Goal: Task Accomplishment & Management: Manage account settings

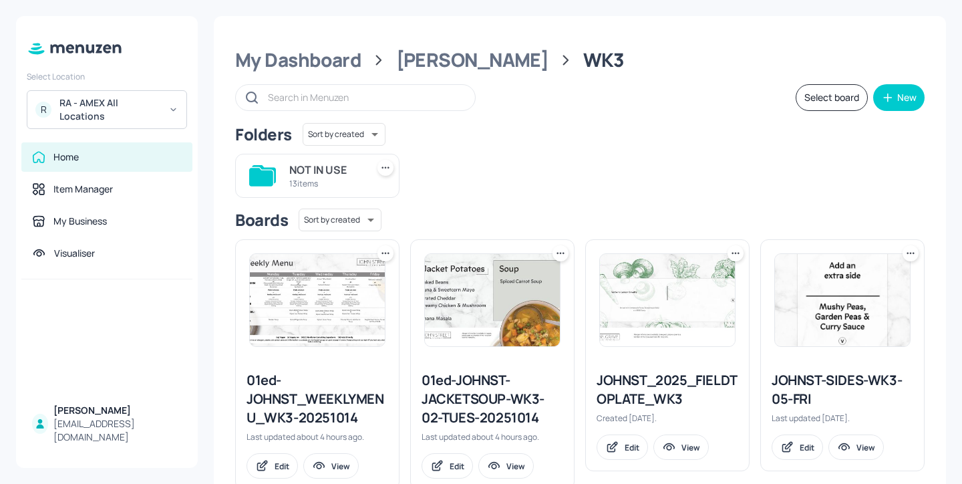
click at [333, 418] on div "01ed-JOHNST_WEEKLYMENU_WK3-20251014" at bounding box center [318, 399] width 142 height 56
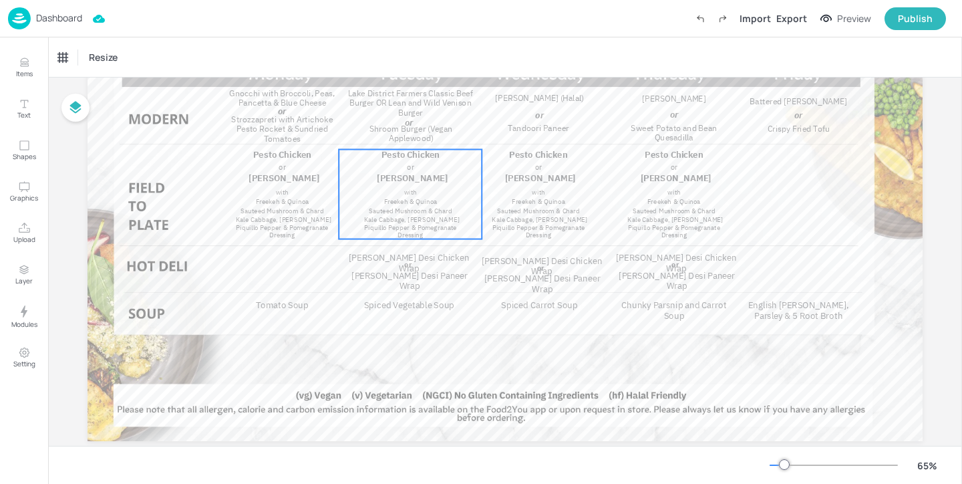
scroll to position [178, 0]
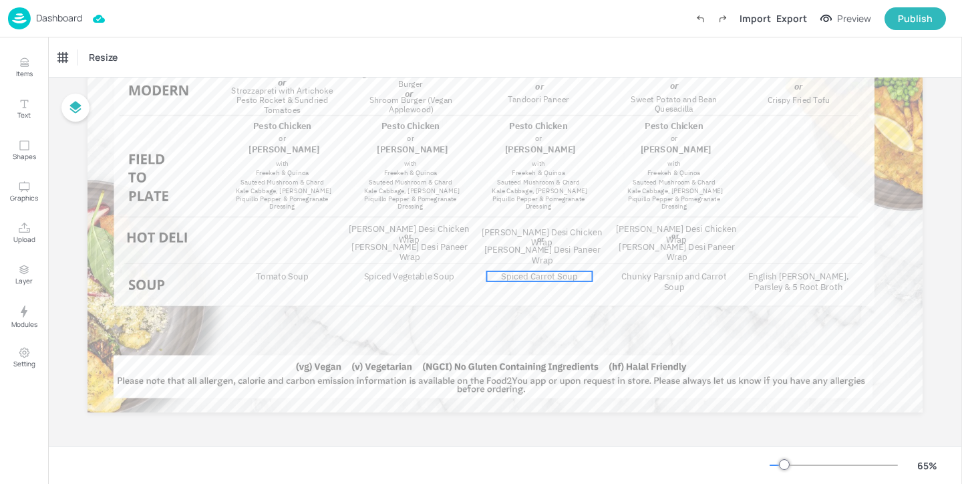
click at [520, 275] on span "Spiced Carrot Soup" at bounding box center [539, 276] width 76 height 11
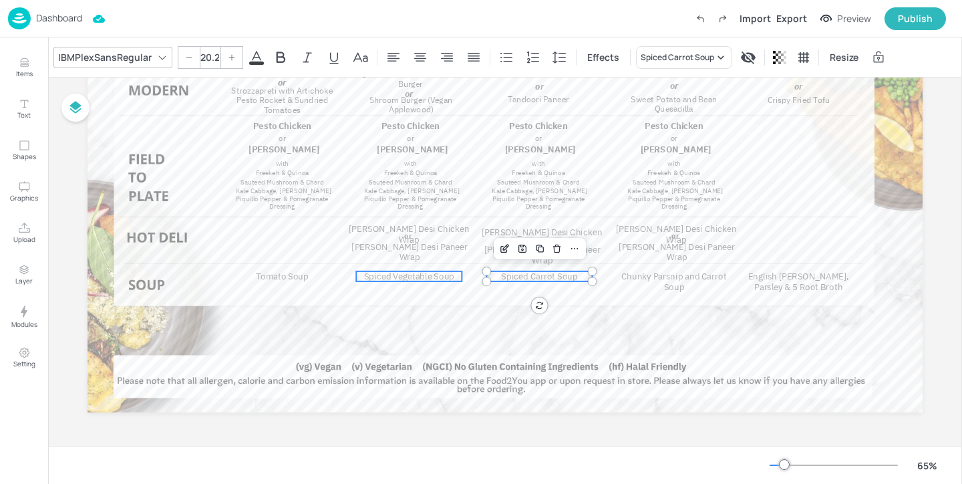
click at [444, 275] on span "Spiced Vegetable Soup" at bounding box center [409, 276] width 90 height 11
type input "20.2"
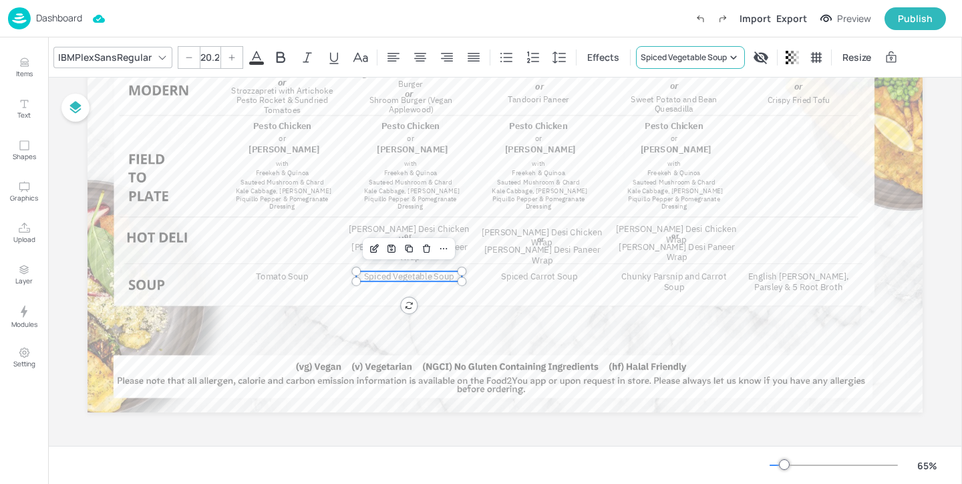
click at [665, 53] on div "Spiced Vegetable Soup" at bounding box center [684, 57] width 86 height 12
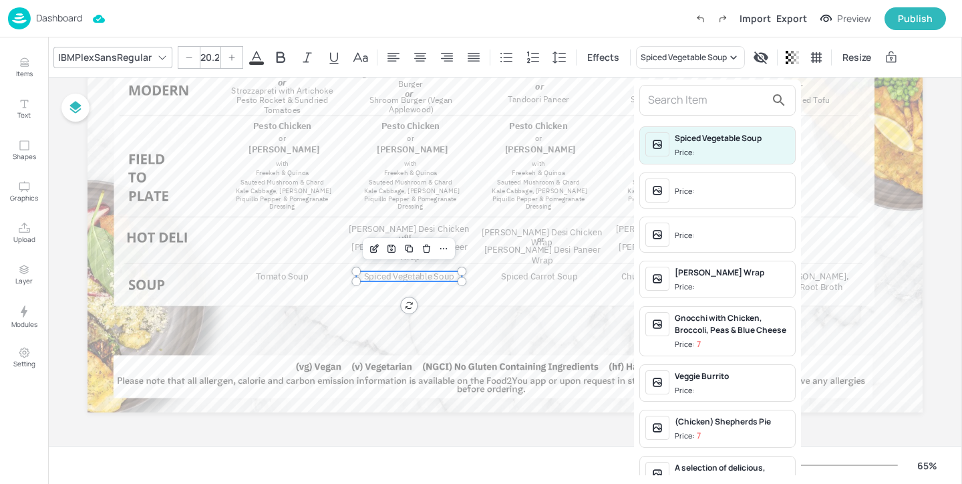
click at [659, 95] on input "text" at bounding box center [707, 100] width 118 height 21
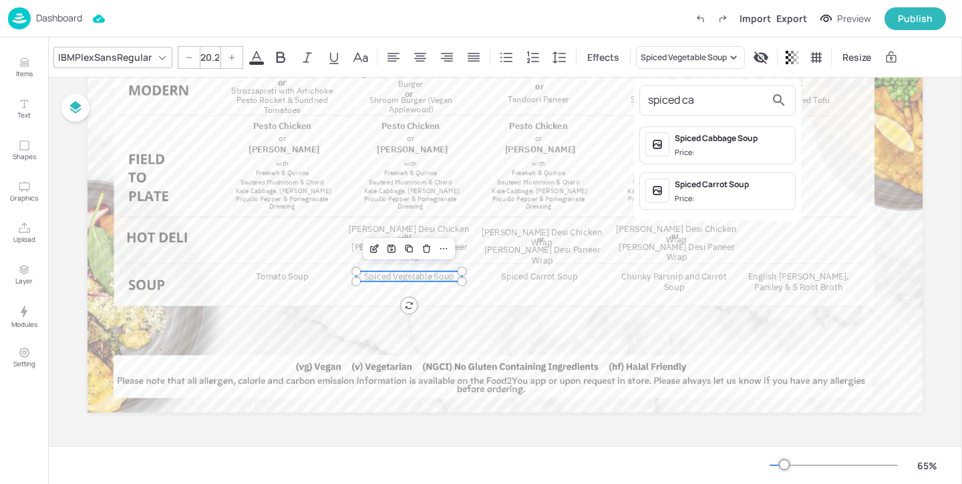
type input "spiced ca"
click at [732, 187] on div "Spiced Carrot Soup" at bounding box center [732, 184] width 115 height 12
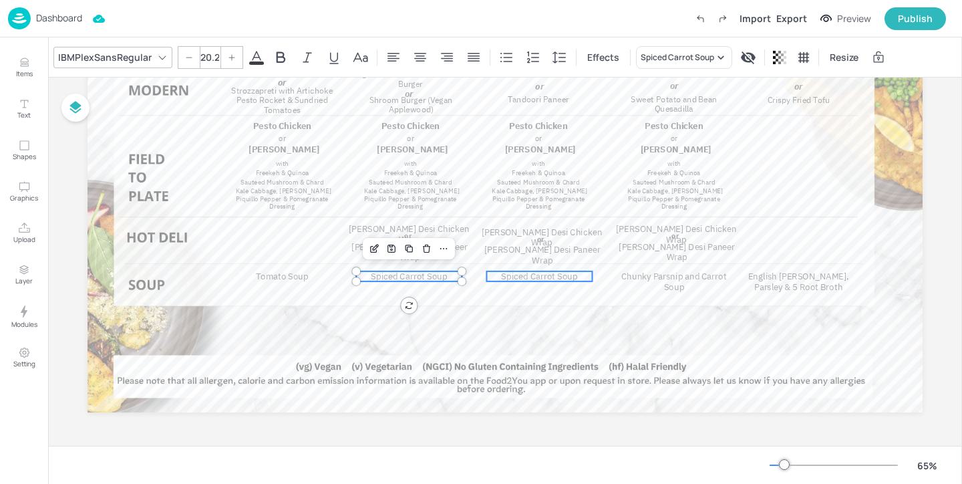
click at [514, 277] on span "Spiced Carrot Soup" at bounding box center [539, 276] width 76 height 11
type input "20.2"
click at [689, 49] on div "Spiced Carrot Soup" at bounding box center [684, 57] width 96 height 23
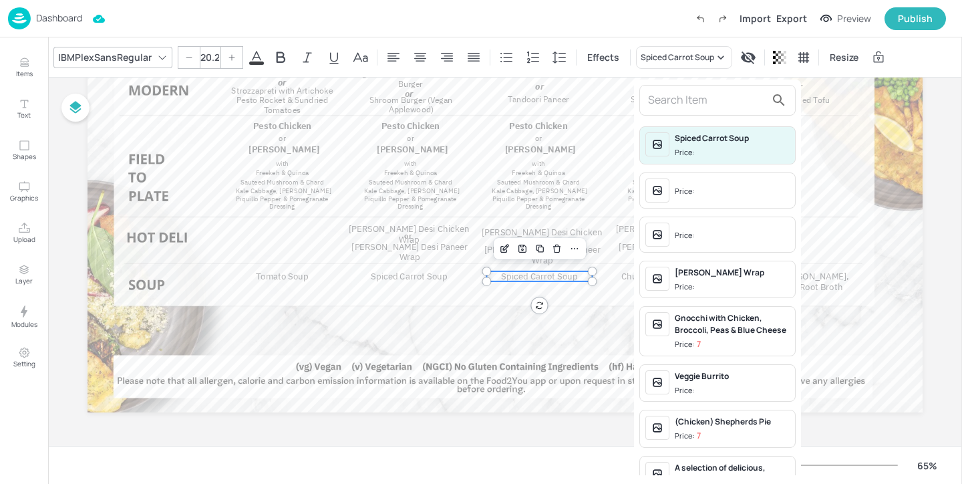
click at [691, 102] on input "text" at bounding box center [707, 100] width 118 height 21
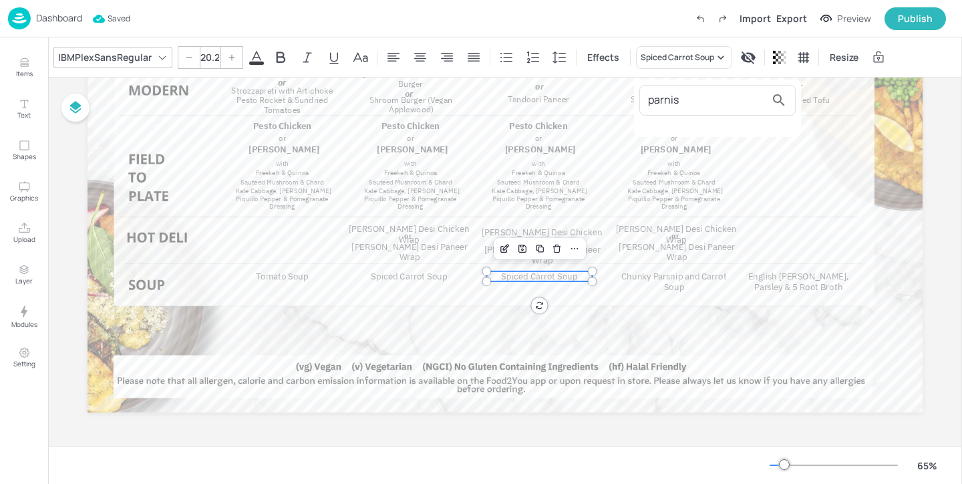
type input "parnis"
click at [25, 84] on div at bounding box center [481, 242] width 962 height 484
click at [25, 78] on p "Items" at bounding box center [24, 73] width 17 height 9
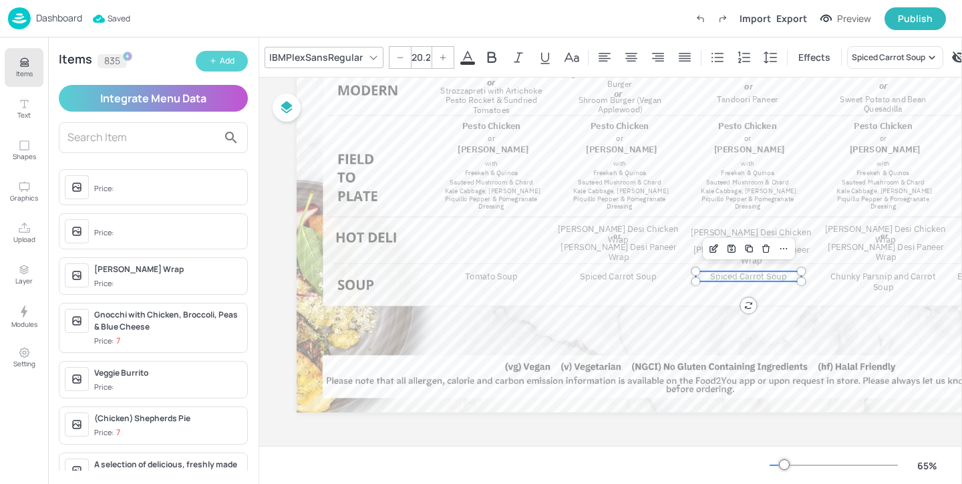
click at [231, 65] on div "Add" at bounding box center [227, 61] width 15 height 13
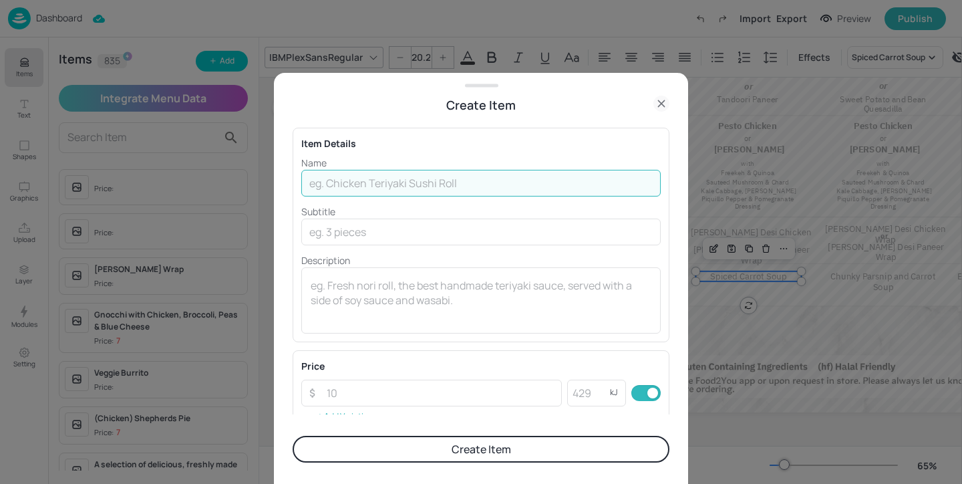
click at [398, 186] on input "text" at bounding box center [480, 183] width 359 height 27
paste input "Parsnip & Apple Soup"
type input "Parsnip & Apple Soup"
click at [480, 450] on button "Create Item" at bounding box center [481, 449] width 377 height 27
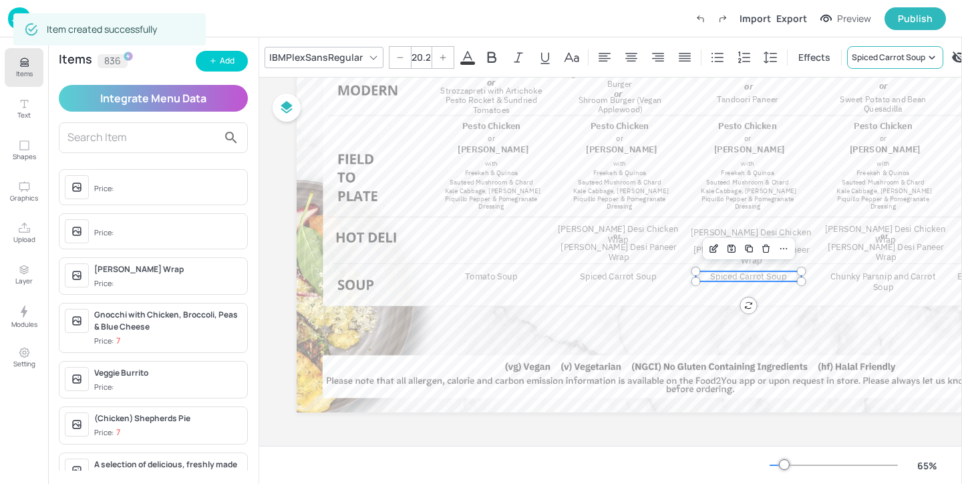
click at [854, 56] on div "Spiced Carrot Soup" at bounding box center [888, 57] width 73 height 12
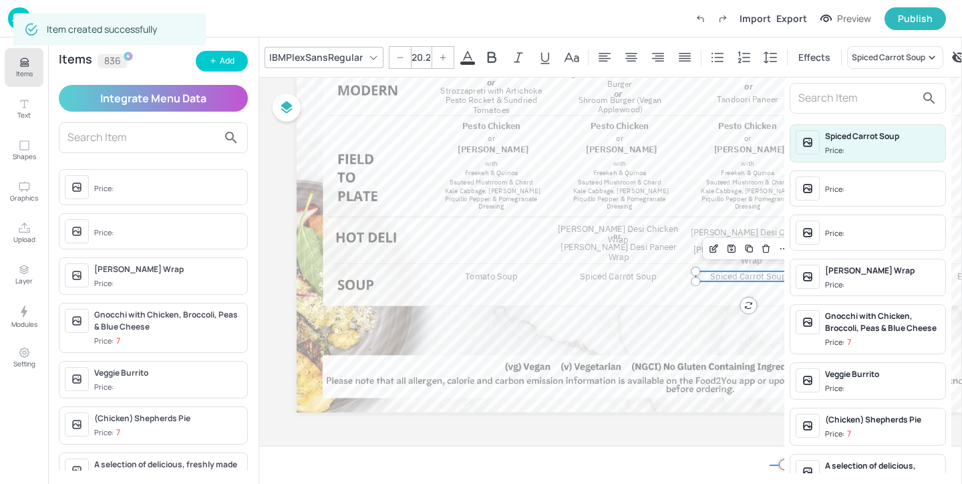
click at [841, 103] on input "text" at bounding box center [857, 98] width 118 height 21
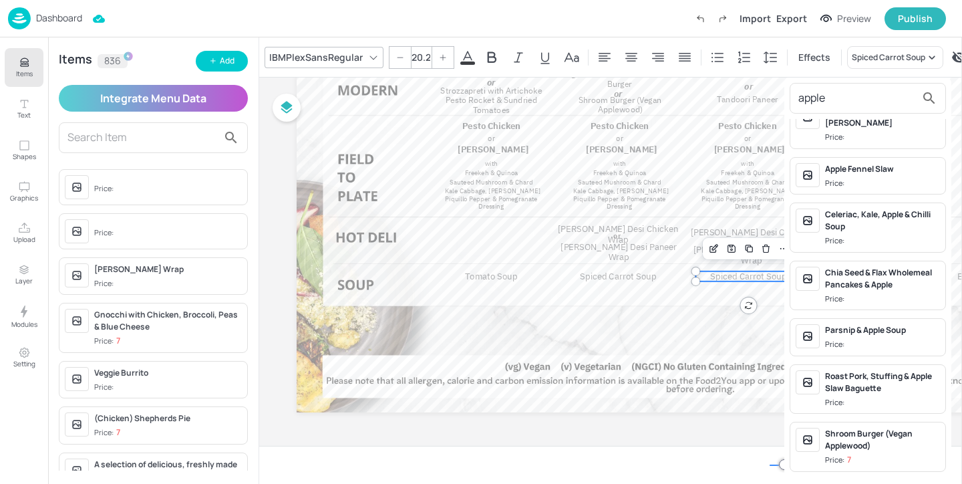
scroll to position [178, 0]
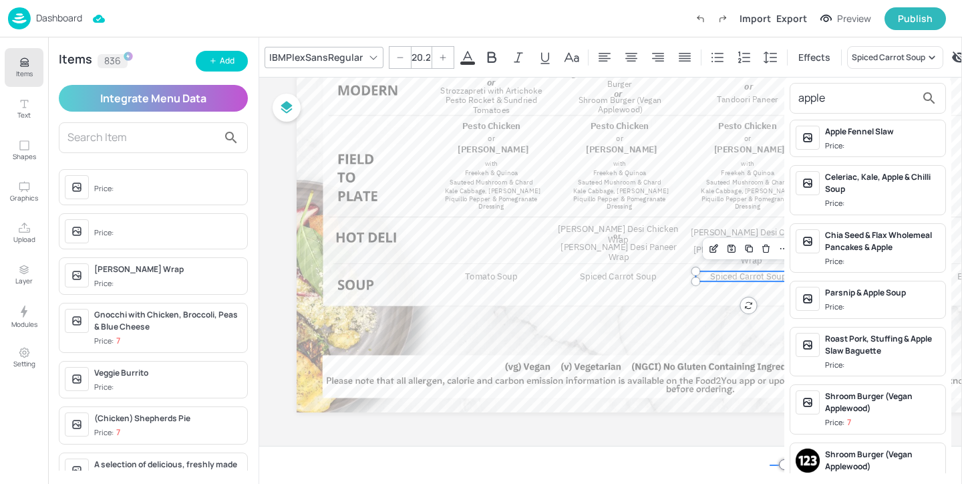
type input "apple"
click at [879, 287] on div "Parsnip & Apple Soup" at bounding box center [882, 293] width 115 height 12
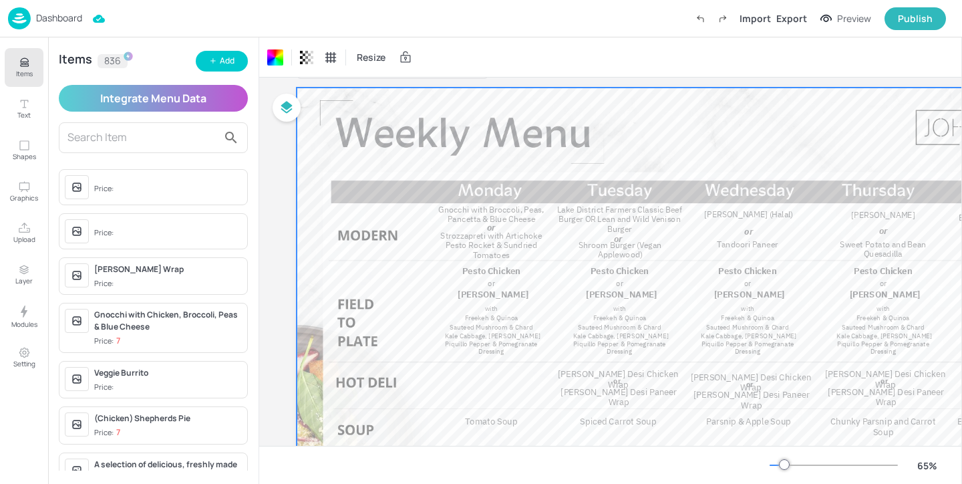
scroll to position [0, 0]
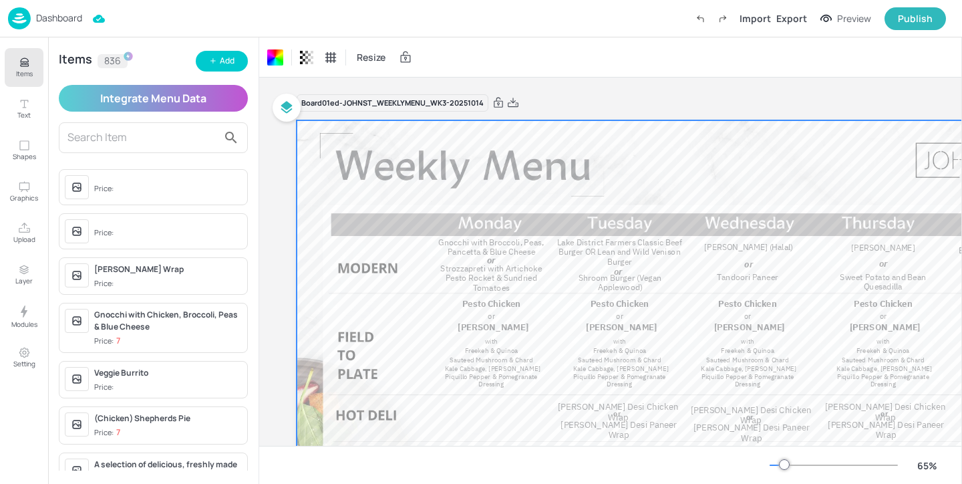
click at [38, 66] on button "Items" at bounding box center [24, 67] width 39 height 39
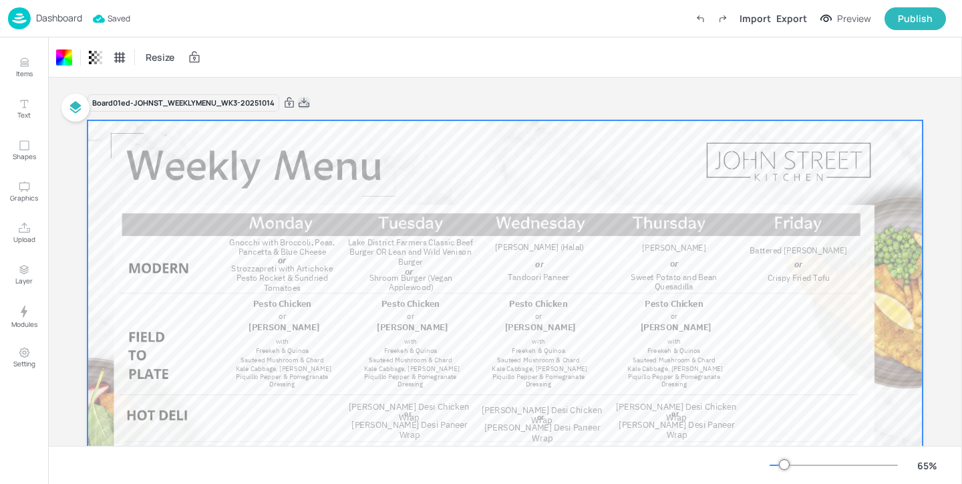
click at [303, 106] on icon at bounding box center [304, 102] width 12 height 13
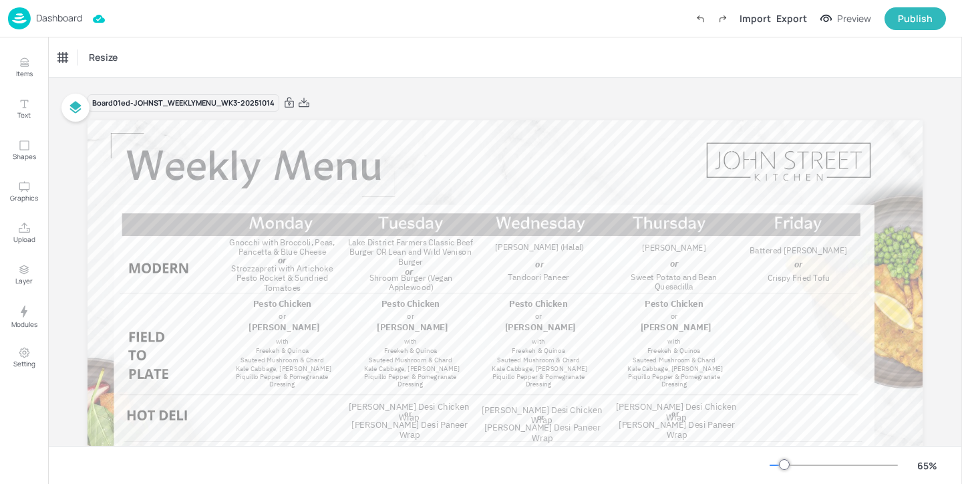
click at [69, 14] on p "Dashboard" at bounding box center [59, 17] width 46 height 9
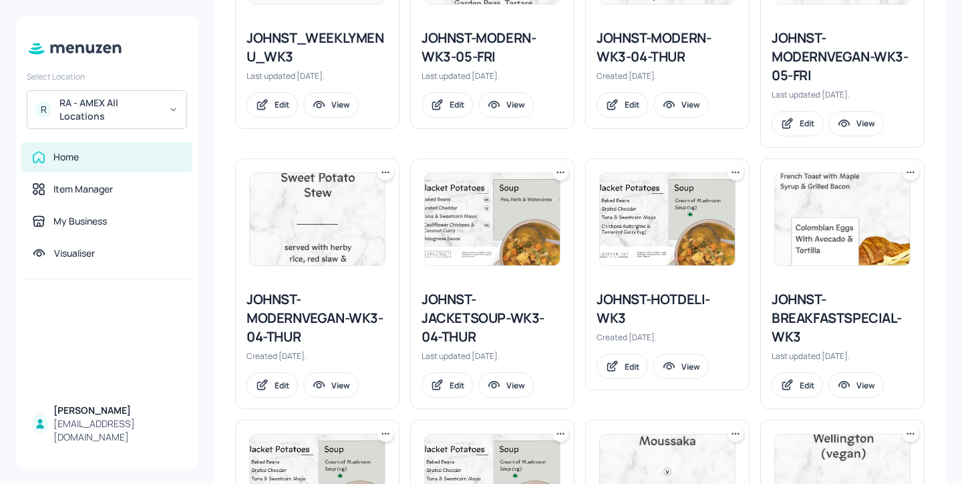
scroll to position [1131, 0]
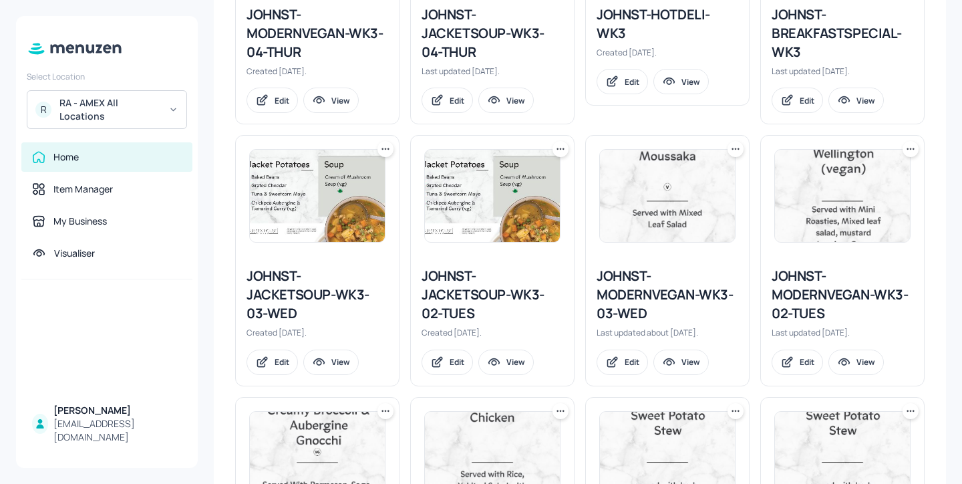
click at [382, 144] on icon at bounding box center [385, 148] width 13 height 13
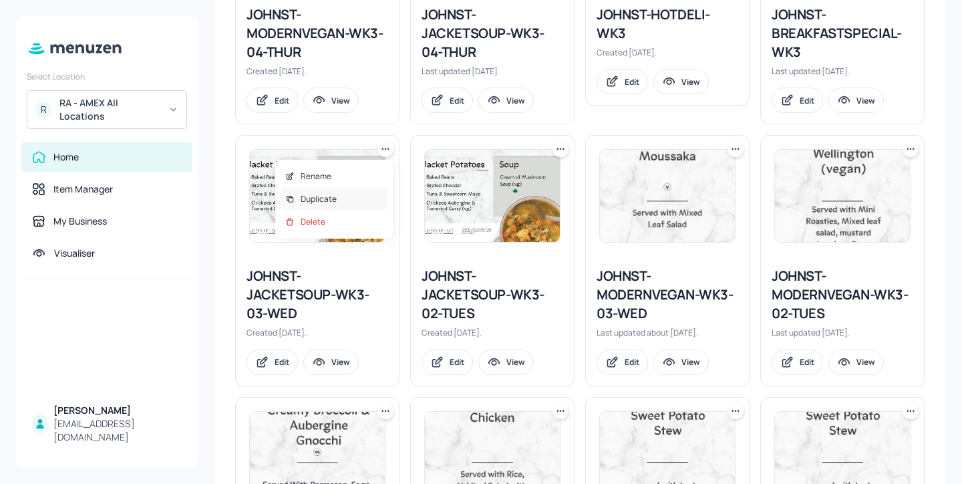
click at [345, 198] on div "Duplicate" at bounding box center [334, 199] width 107 height 23
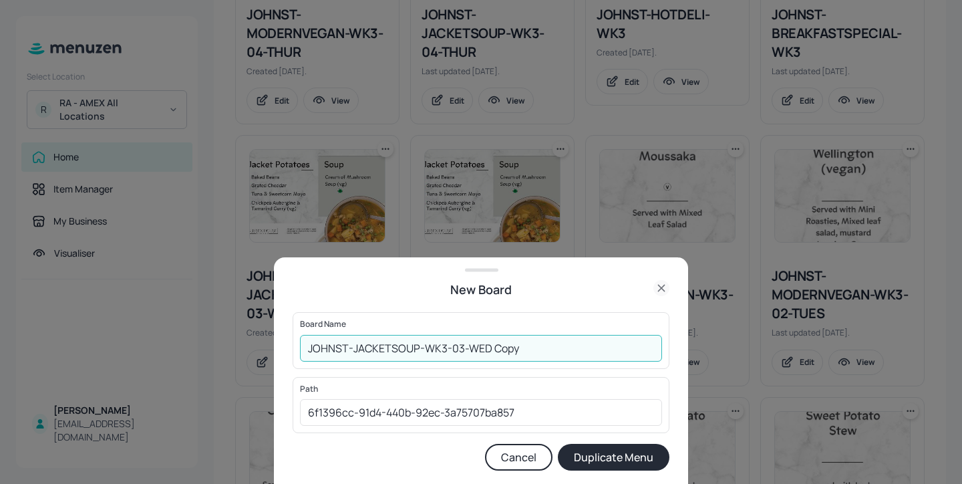
drag, startPoint x: 530, startPoint y: 349, endPoint x: 494, endPoint y: 350, distance: 36.1
click at [494, 350] on input "JOHNST-JACKETSOUP-WK3-03-WED Copy" at bounding box center [481, 348] width 362 height 27
click at [303, 354] on input "JOHNST-JACKETSOUP-WK3-03-WED" at bounding box center [481, 348] width 362 height 27
click at [555, 355] on input "01ed-JOHNST-JACKETSOUP-WK3-03-WED" at bounding box center [481, 348] width 362 height 27
type input "01ed-JOHNST-JACKETSOUP-WK3-03-WED-20251014"
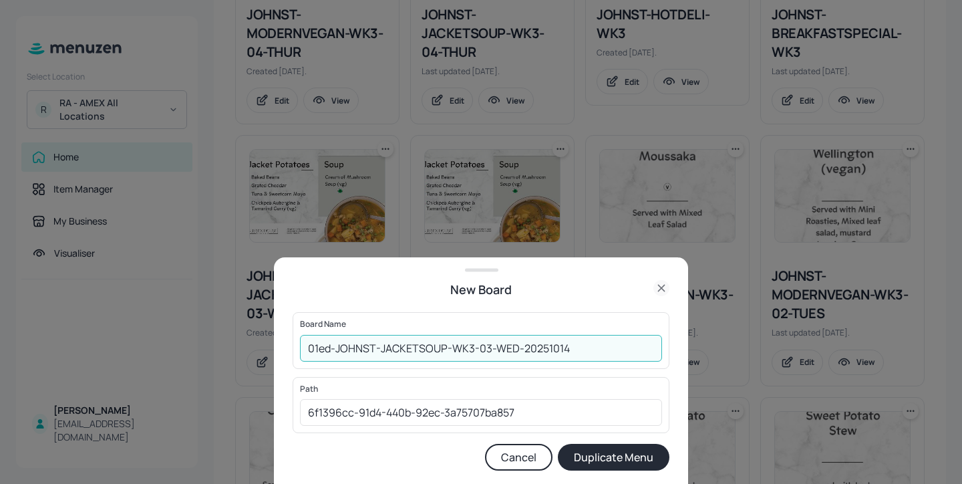
click at [623, 452] on button "Duplicate Menu" at bounding box center [614, 457] width 112 height 27
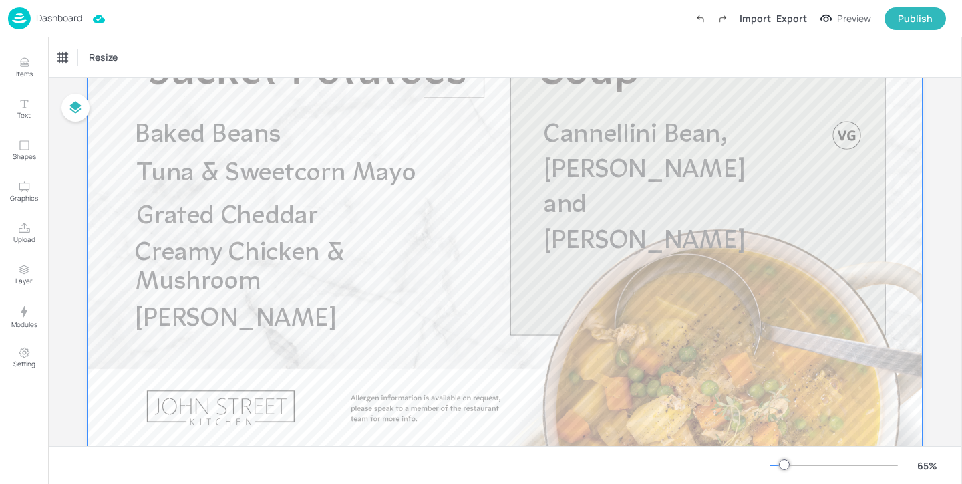
scroll to position [124, 0]
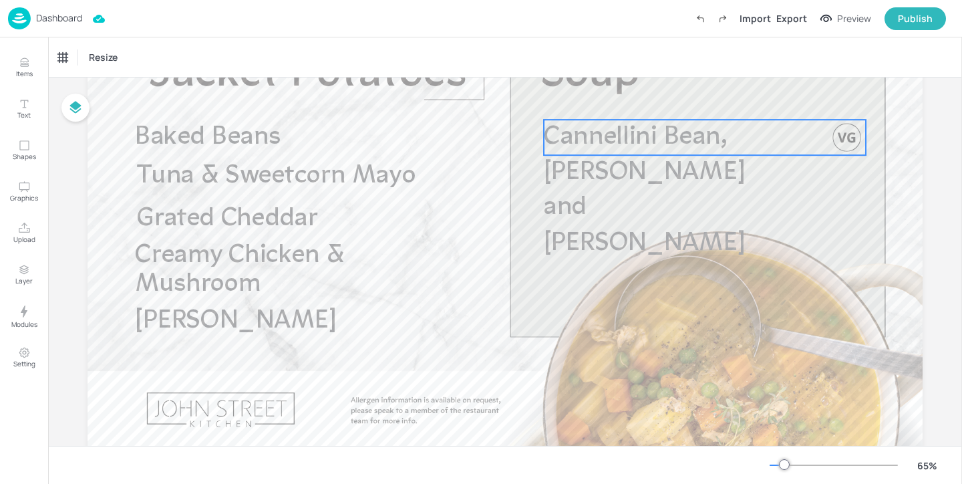
click at [671, 181] on span "Cannellini Bean, [PERSON_NAME] and [PERSON_NAME]" at bounding box center [644, 190] width 201 height 132
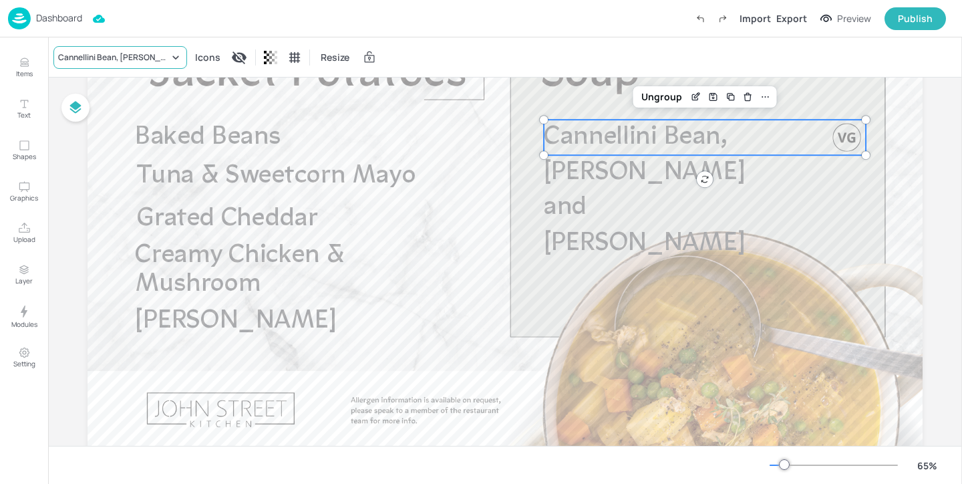
click at [169, 48] on div "Cannellini Bean, [PERSON_NAME] and [PERSON_NAME]" at bounding box center [120, 57] width 134 height 23
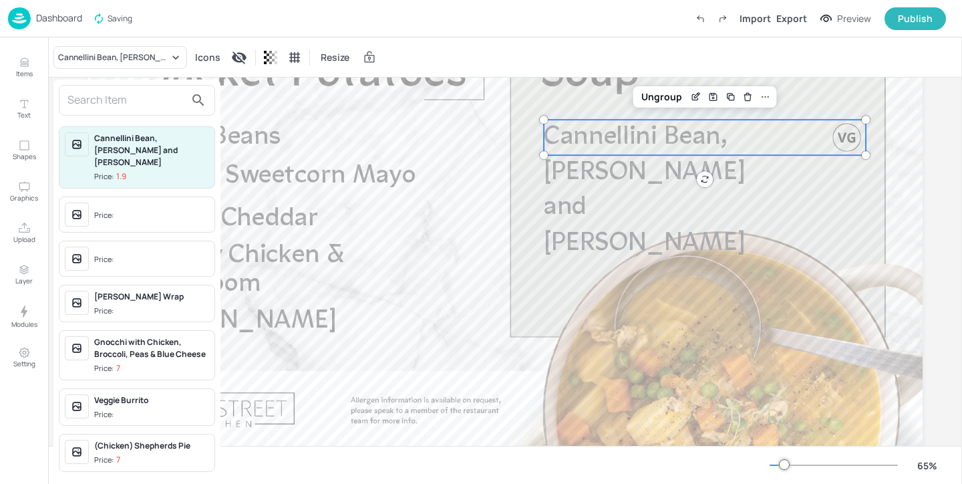
click at [149, 92] on input "text" at bounding box center [126, 100] width 118 height 21
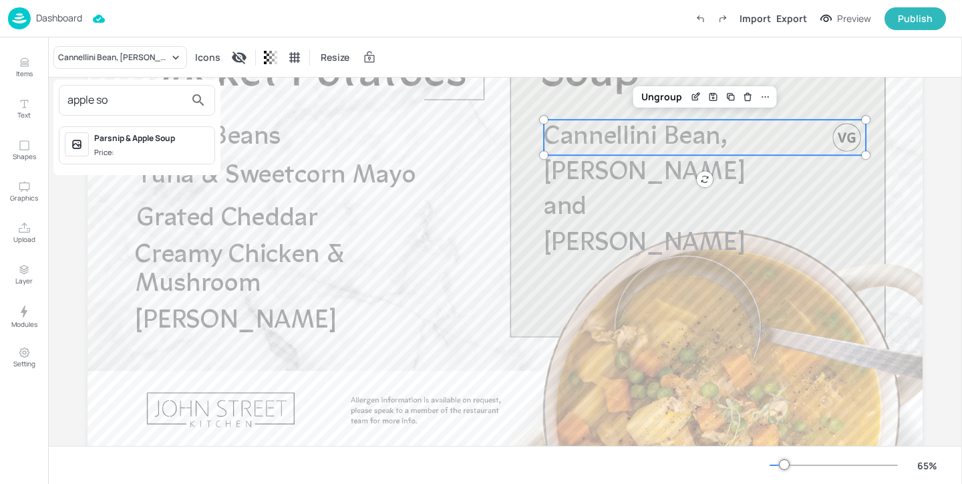
type input "apple so"
click at [186, 154] on span "Price:" at bounding box center [151, 152] width 115 height 11
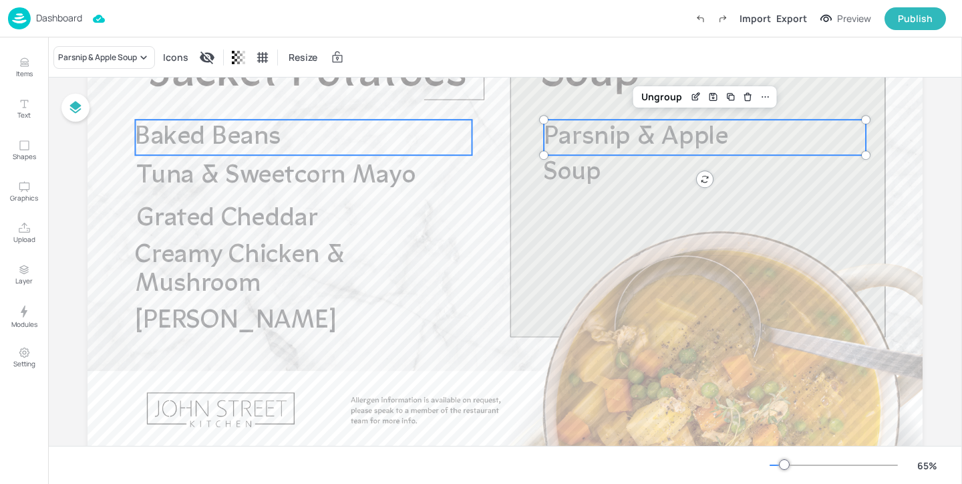
click at [365, 142] on p "Baked Beans" at bounding box center [303, 137] width 337 height 35
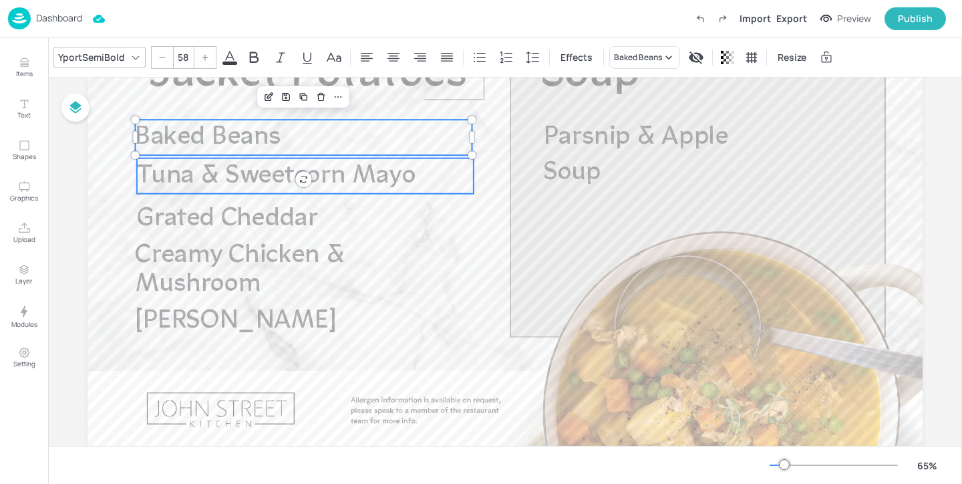
click at [446, 184] on p "Tuna & Sweetcorn Mayo" at bounding box center [305, 175] width 337 height 35
type input "58"
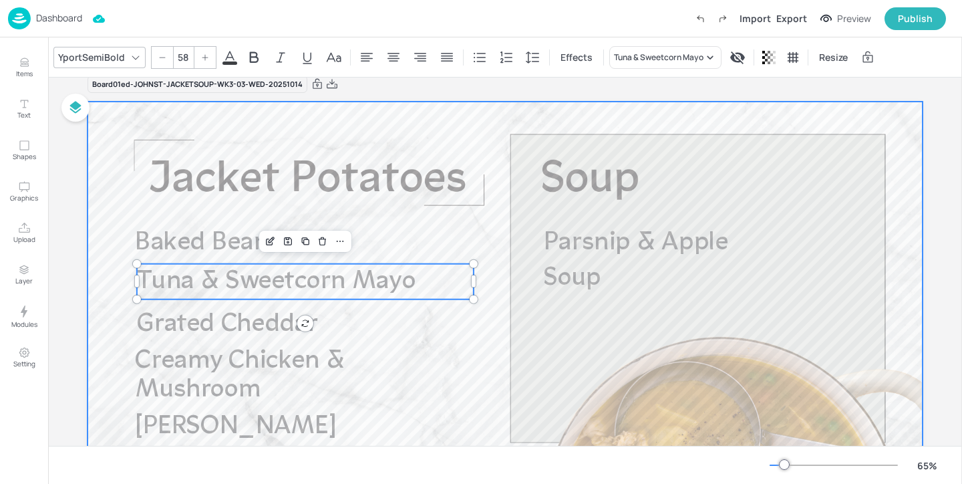
scroll to position [0, 0]
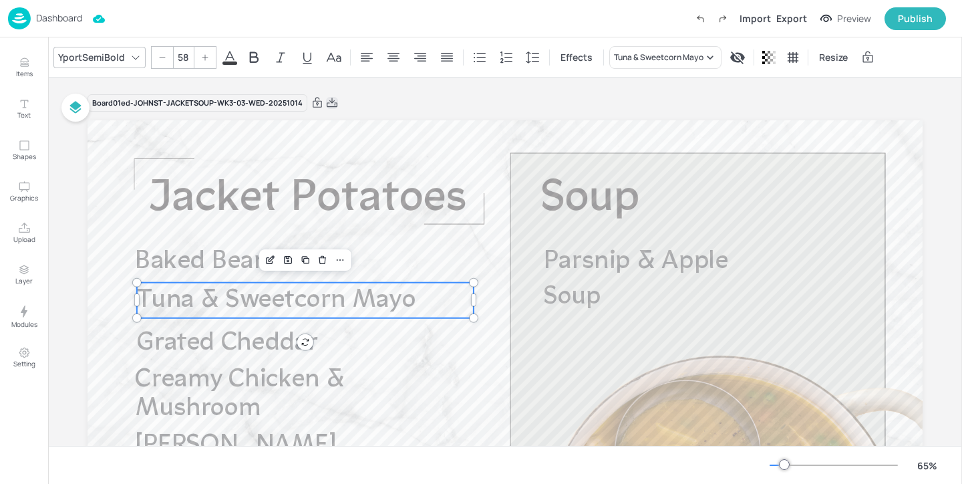
click at [329, 105] on icon at bounding box center [332, 102] width 12 height 13
